Goal: Find specific page/section: Find specific page/section

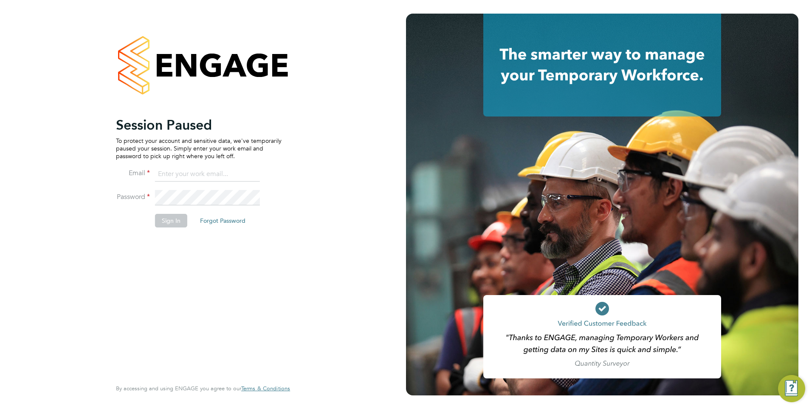
type input "fesouth@protocol.co.uk"
click at [149, 244] on div "Session Paused To protect your account and sensitive data, we've temporarily pa…" at bounding box center [199, 246] width 166 height 261
click at [181, 224] on button "Sign In" at bounding box center [171, 221] width 32 height 14
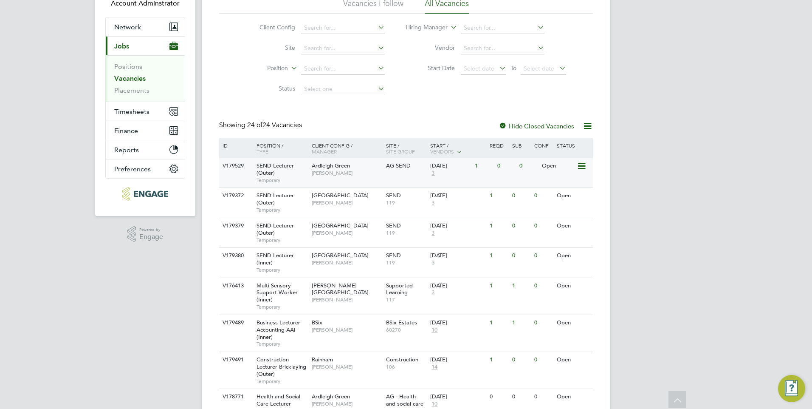
scroll to position [85, 0]
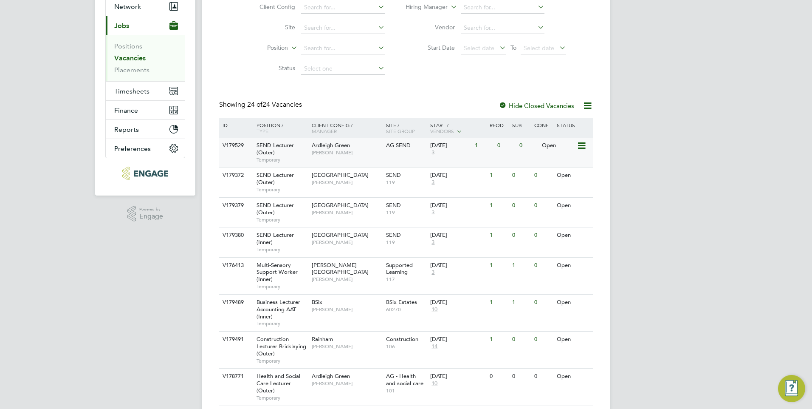
click at [266, 150] on span "SEND Lecturer (Outer)" at bounding box center [275, 148] width 37 height 14
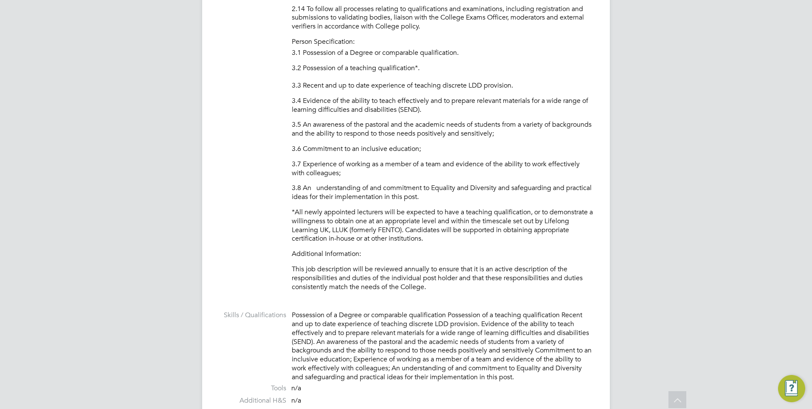
scroll to position [918, 0]
